Goal: Information Seeking & Learning: Learn about a topic

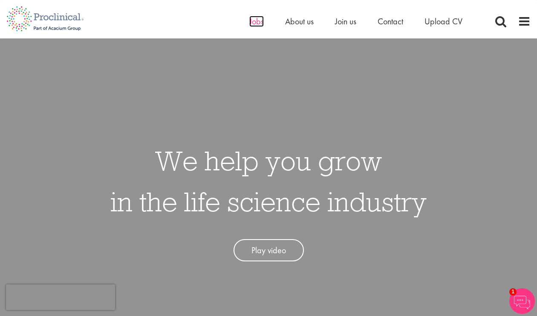
click at [253, 25] on span "Jobs" at bounding box center [256, 21] width 14 height 11
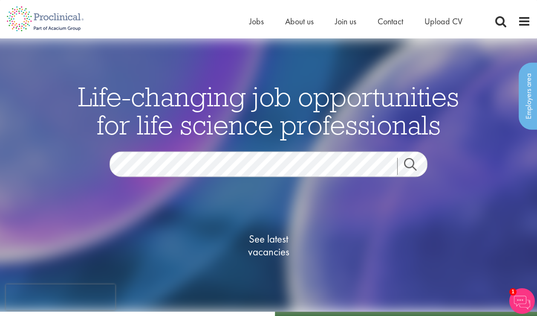
click at [489, 230] on img at bounding box center [269, 174] width 620 height 273
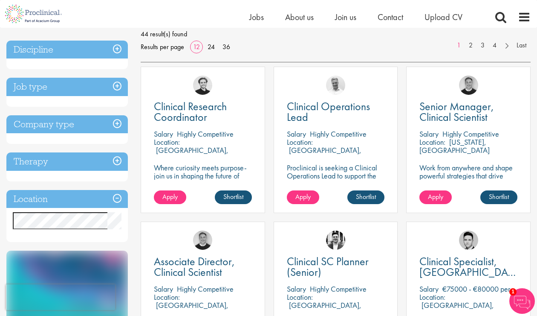
scroll to position [136, 0]
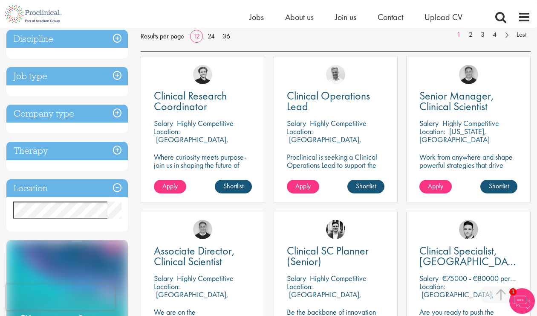
click at [337, 160] on p "Proclinical is seeking a Clinical Operations Lead to support the delivery of cl…" at bounding box center [336, 169] width 98 height 32
click at [324, 160] on p "Proclinical is seeking a Clinical Operations Lead to support the delivery of cl…" at bounding box center [336, 169] width 98 height 32
click at [328, 93] on span "Clinical Operations Lead" at bounding box center [328, 100] width 83 height 25
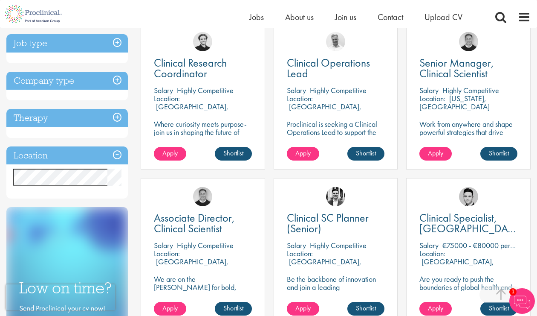
scroll to position [171, 0]
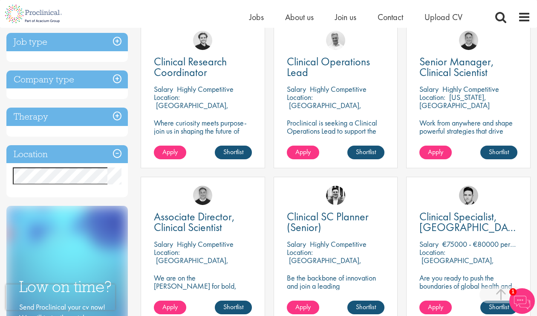
click at [77, 188] on div "Location Specified location Miles" at bounding box center [67, 171] width 122 height 52
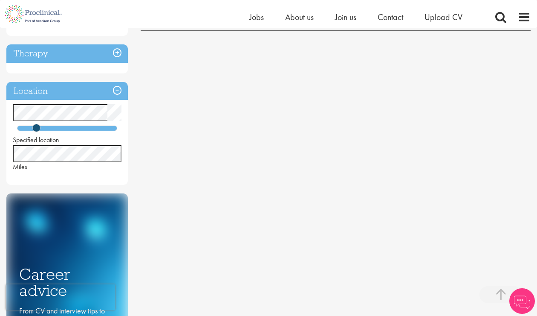
scroll to position [239, 0]
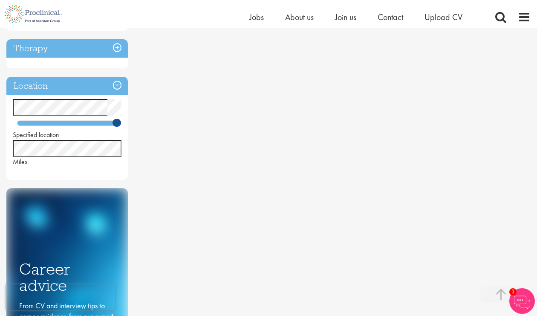
drag, startPoint x: 34, startPoint y: 123, endPoint x: 119, endPoint y: 124, distance: 84.9
click at [119, 124] on span at bounding box center [117, 123] width 8 height 8
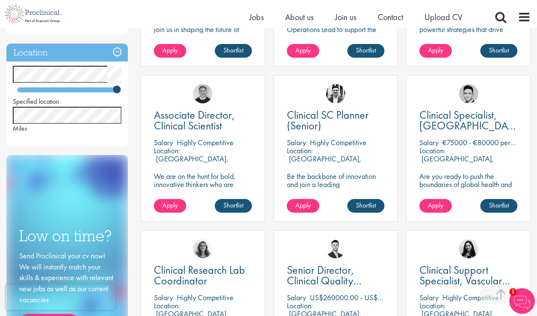
scroll to position [273, 0]
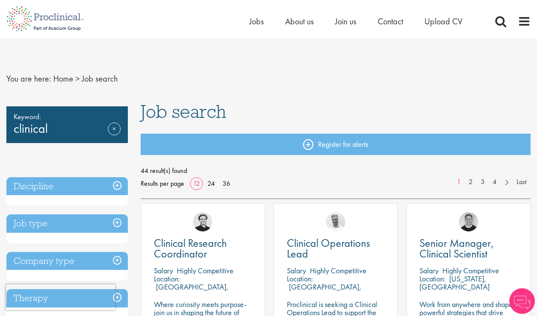
click at [249, 76] on nav "You are here: Home > Job search" at bounding box center [268, 78] width 525 height 21
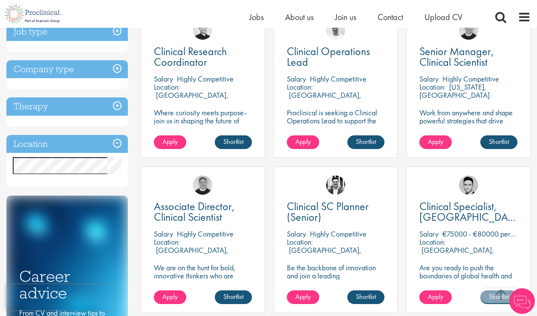
scroll to position [256, 0]
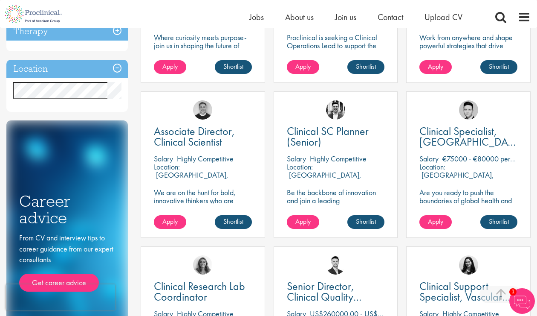
click at [67, 78] on div "Location Specified location Miles" at bounding box center [67, 86] width 122 height 52
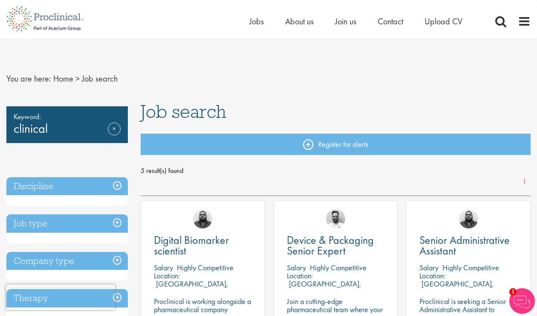
click at [290, 180] on div "5 result(s) found 1" at bounding box center [336, 175] width 390 height 23
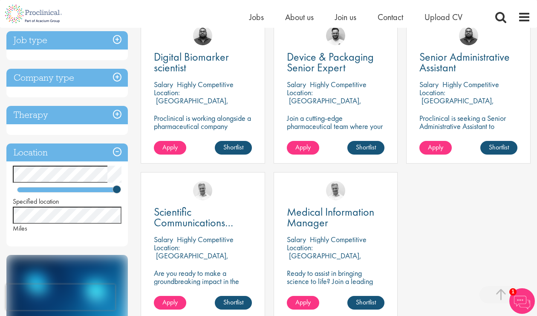
scroll to position [171, 0]
